Goal: Navigation & Orientation: Find specific page/section

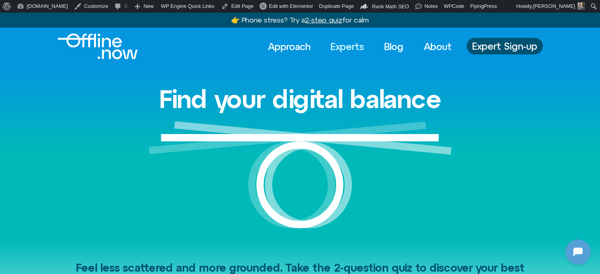
click at [346, 46] on link "Experts" at bounding box center [347, 46] width 48 height 17
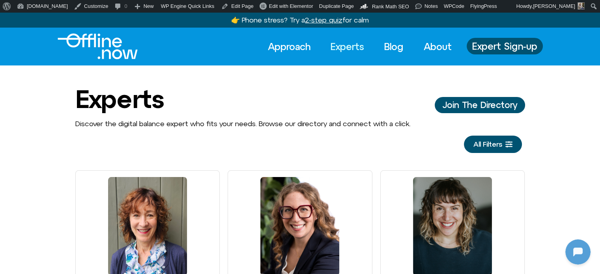
scroll to position [698, 0]
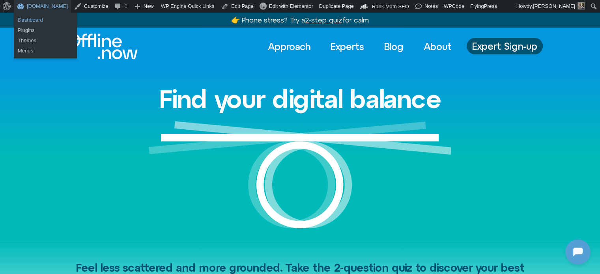
scroll to position [698, 0]
click at [30, 20] on link "Dashboard" at bounding box center [45, 20] width 63 height 10
click at [33, 22] on link "Dashboard" at bounding box center [45, 20] width 63 height 10
